Goal: Information Seeking & Learning: Learn about a topic

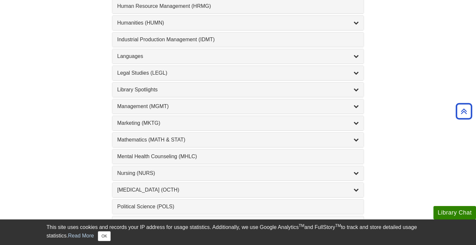
scroll to position [507, 0]
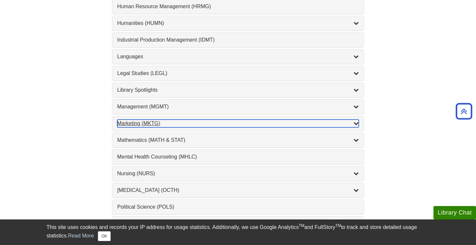
click at [204, 124] on div "Marketing (MKTG) , 4 guides" at bounding box center [237, 123] width 241 height 8
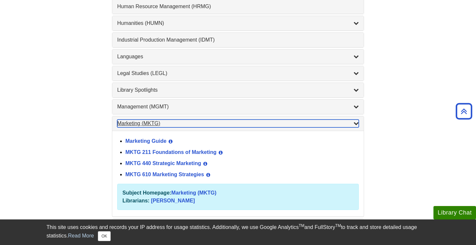
click at [153, 127] on div "Marketing (MKTG) , 4 guides" at bounding box center [237, 123] width 241 height 8
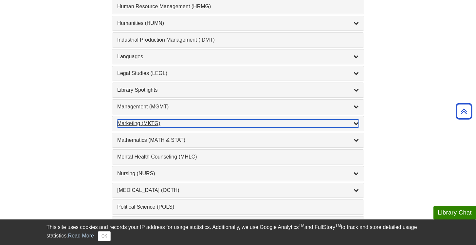
click at [153, 127] on div "Marketing (MKTG) , 4 guides" at bounding box center [237, 123] width 241 height 8
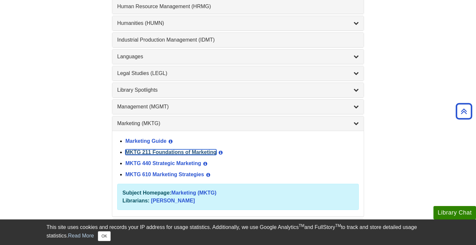
click at [169, 150] on link "MKTG 211 Foundations of Marketing" at bounding box center [170, 152] width 91 height 6
